Goal: Task Accomplishment & Management: Complete application form

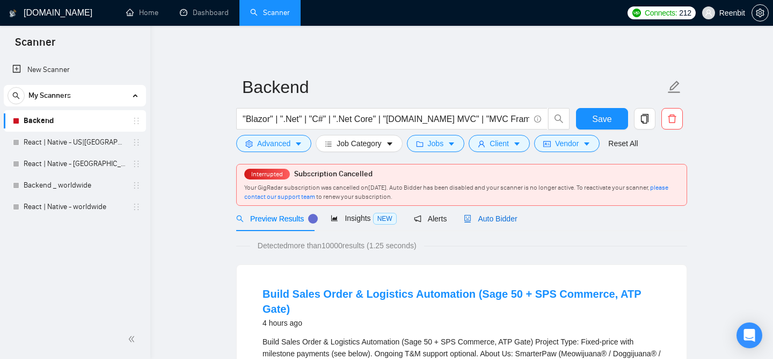
click at [479, 213] on div "Auto Bidder" at bounding box center [490, 219] width 53 height 12
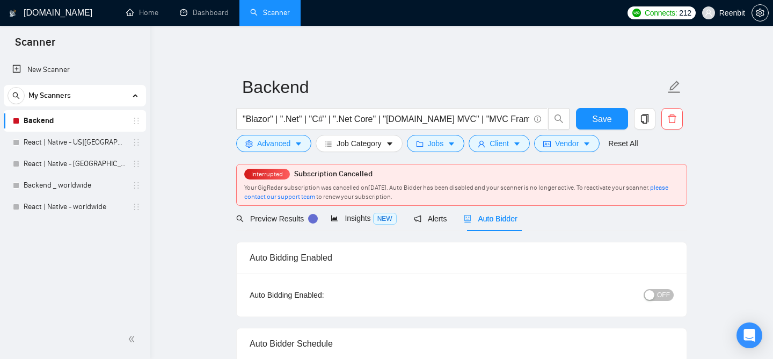
radio input "false"
radio input "true"
click at [285, 147] on span "Advanced" at bounding box center [273, 143] width 33 height 12
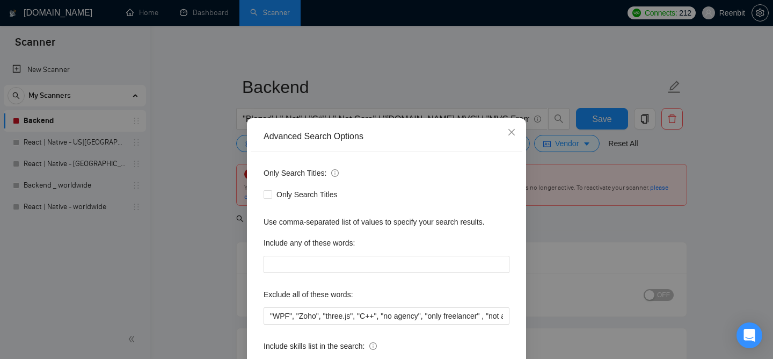
click at [228, 160] on div "Advanced Search Options Only Search Titles: Only Search Titles Use comma-separa…" at bounding box center [386, 179] width 773 height 359
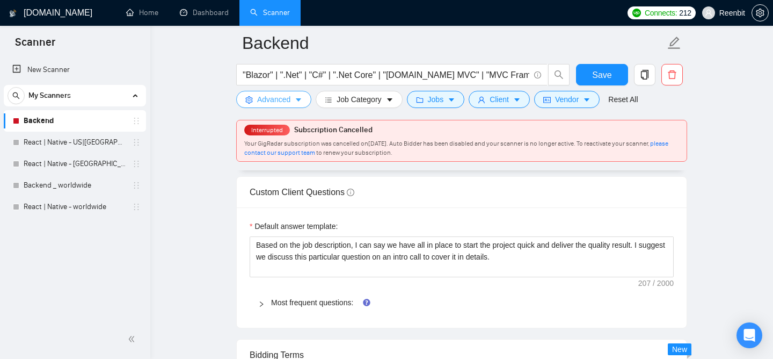
scroll to position [1625, 0]
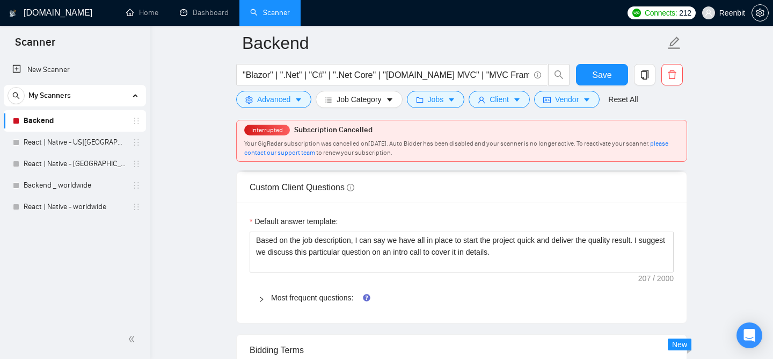
click at [262, 296] on icon "right" at bounding box center [261, 299] width 6 height 6
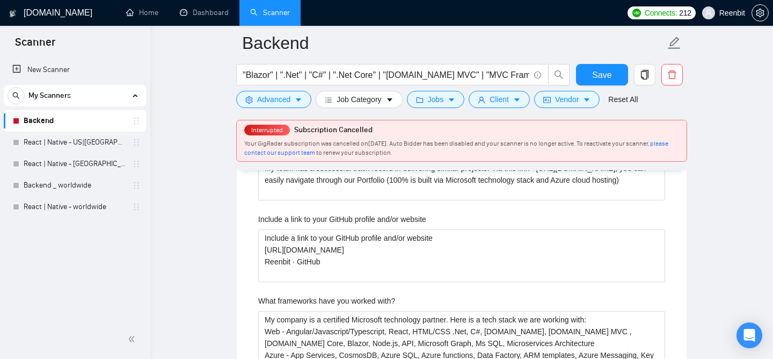
scroll to position [1801, 0]
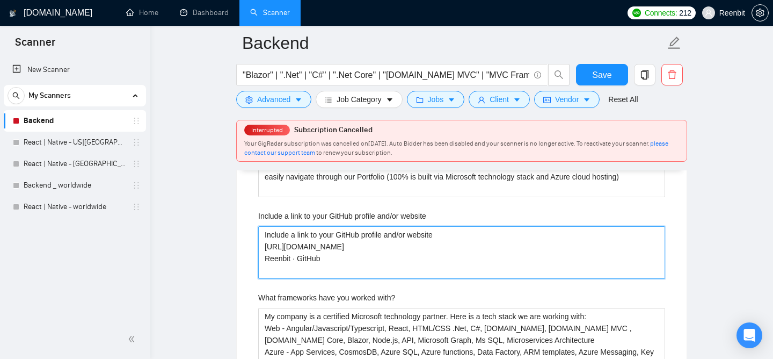
click at [447, 226] on website "Include a link to your GitHub profile and/or website [URL][DOMAIN_NAME] Reenbit…" at bounding box center [461, 252] width 407 height 53
drag, startPoint x: 447, startPoint y: 218, endPoint x: 265, endPoint y: 211, distance: 182.7
click at [265, 226] on website "Include a link to your GitHub profile and/or website [URL][DOMAIN_NAME] Reenbit…" at bounding box center [461, 252] width 407 height 53
click at [337, 244] on website "Include a link to your GitHub profile and/or website [URL][DOMAIN_NAME] Reenbit…" at bounding box center [461, 252] width 407 height 53
click at [335, 239] on website "Include a link to your GitHub profile and/or website [URL][DOMAIN_NAME] Reenbit…" at bounding box center [461, 252] width 407 height 53
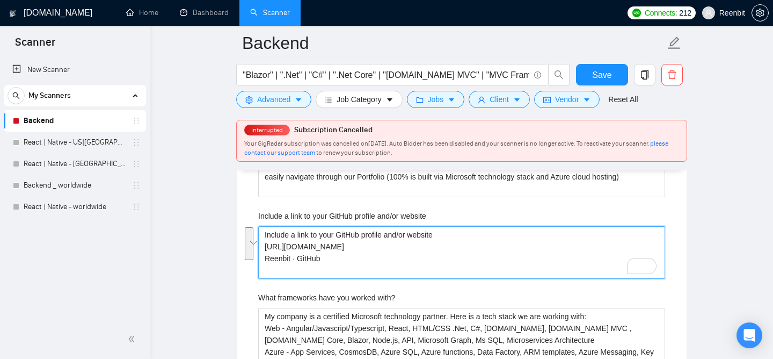
drag, startPoint x: 335, startPoint y: 239, endPoint x: 268, endPoint y: 214, distance: 71.5
click at [268, 226] on website "Include a link to your GitHub profile and/or website [URL][DOMAIN_NAME] Reenbit…" at bounding box center [461, 252] width 407 height 53
paste website "[URL][DOMAIN_NAME] [URL][DOMAIN_NAME]"
type website "[URL][DOMAIN_NAME] [URL][DOMAIN_NAME]"
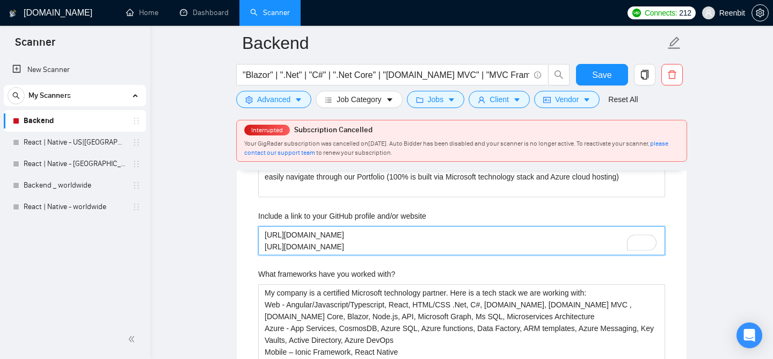
type website "[URL][DOMAIN_NAME] [URL][DOMAIN_NAME]"
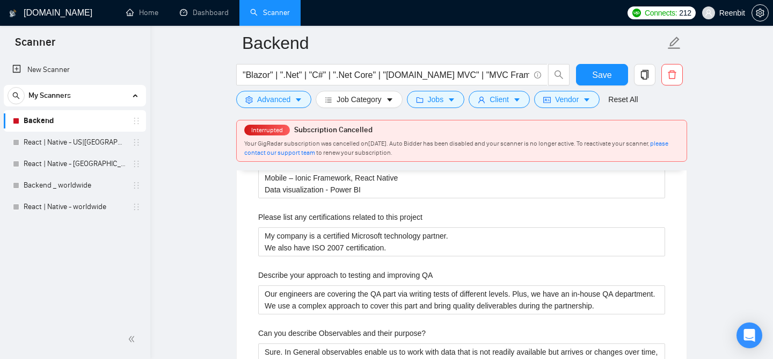
scroll to position [1979, 0]
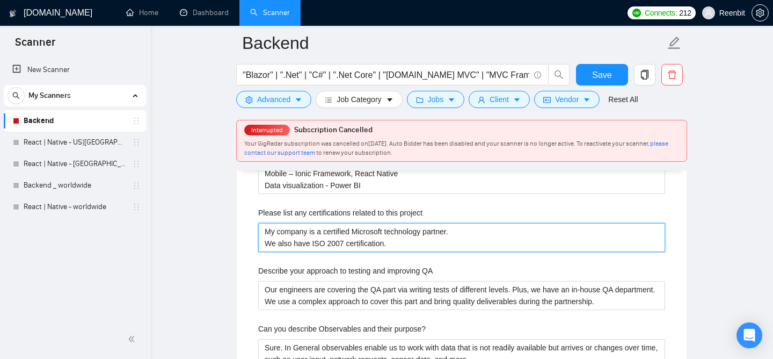
click at [428, 224] on project "My company is a certified Microsoft technology partner. We also have ISO 2007 c…" at bounding box center [461, 237] width 407 height 29
drag, startPoint x: 422, startPoint y: 226, endPoint x: 256, endPoint y: 211, distance: 166.6
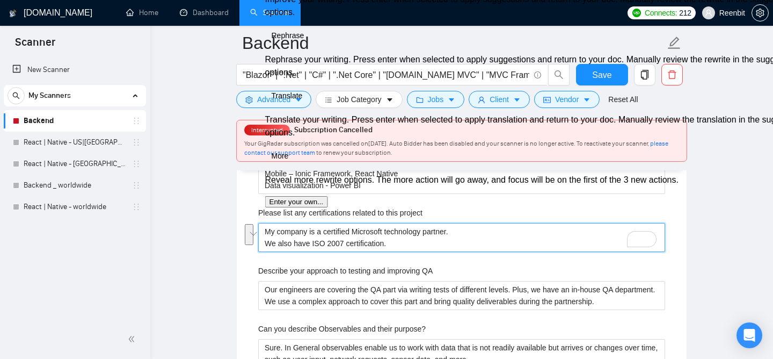
paste project "we are ISO 27001 certified (Security) and Microsoft certified partner (applicat…"
type project "we are ISO 27001 certified (Security) and Microsoft certified partner (applicat…"
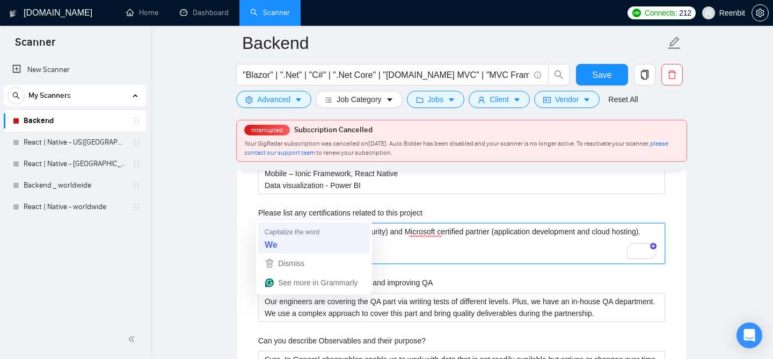
type project "we are ISO 27001 certified (Security) and Microsoft certified partner (applicat…"
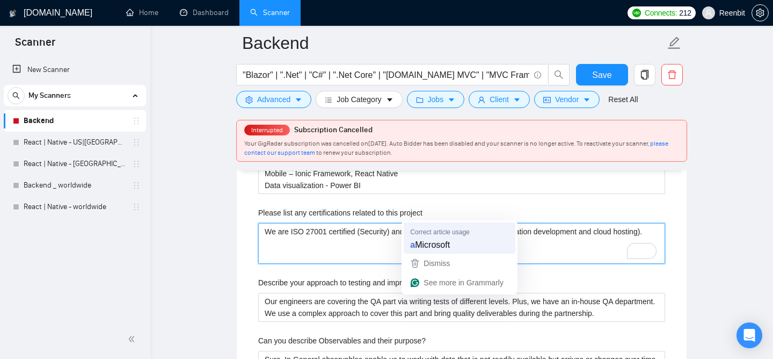
type project "We are ISO 27001 certified (Security) and Microsoft certified partner (applicat…"
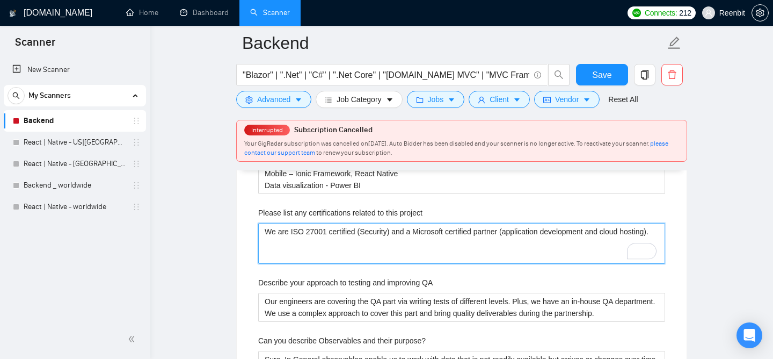
click at [455, 237] on project "We are ISO 27001 certified (Security) and a Microsoft certified partner (applic…" at bounding box center [461, 243] width 407 height 41
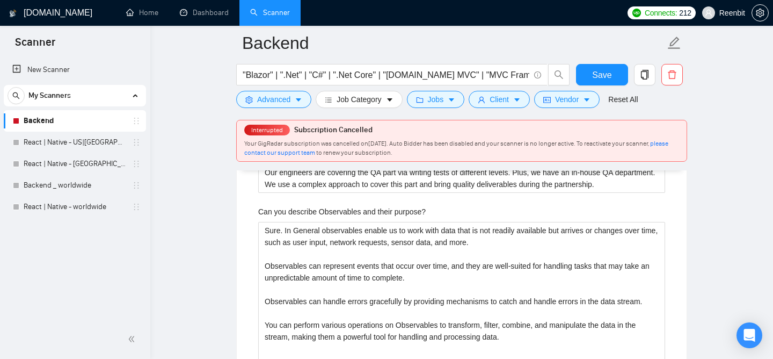
scroll to position [2109, 0]
type project "We are ISO 27001 certified (Security) and a Microsoft certified partner (applic…"
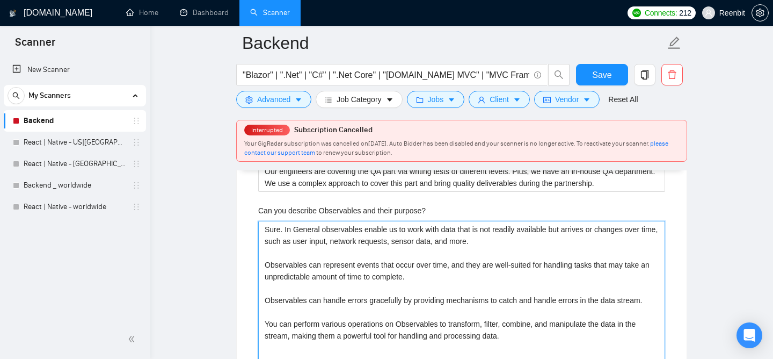
click at [282, 221] on purpose\? "Sure. In General observables enable us to work with data that is not readily av…" at bounding box center [461, 294] width 407 height 147
type purpose\? "Sure In General observables enable us to work with data that is not readily ava…"
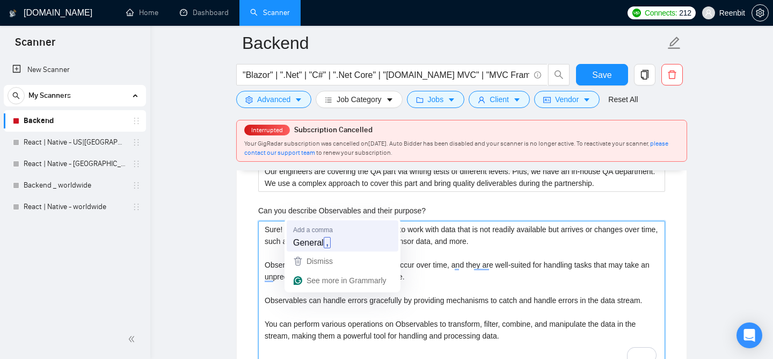
type purpose\? "Sure! In General observables enable us to work with data that is not readily av…"
type purpose\? "Sure! In General, observables enable us to work with data that is not readily a…"
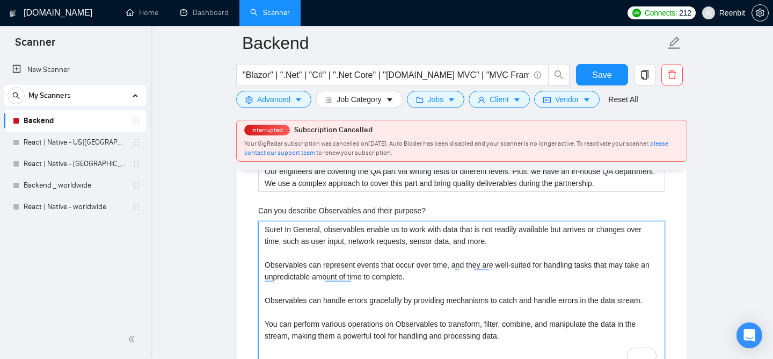
click at [299, 221] on purpose\? "Sure! In General, observables enable us to work with data that is not readily a…" at bounding box center [461, 294] width 407 height 147
type purpose\? "Sure! In eneral, observables enable us to work with data that is not readily av…"
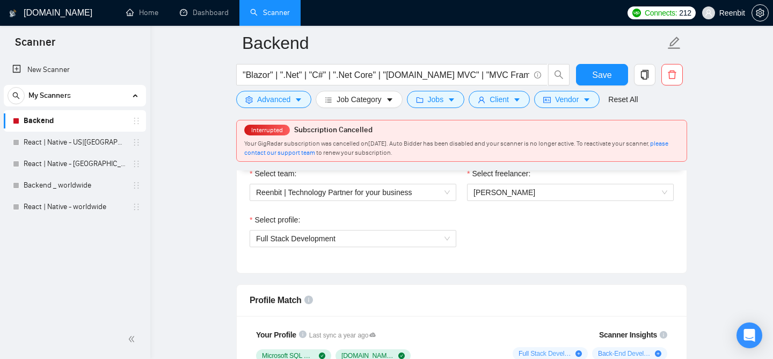
scroll to position [719, 0]
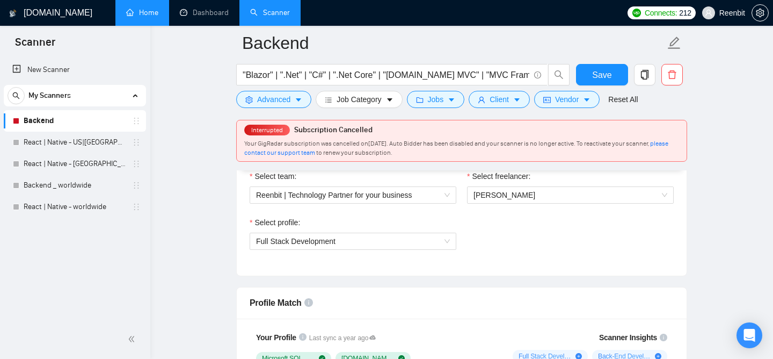
type purpose\? "Sure! In general, observables enable us to work with data that is not readily a…"
